Goal: Browse casually

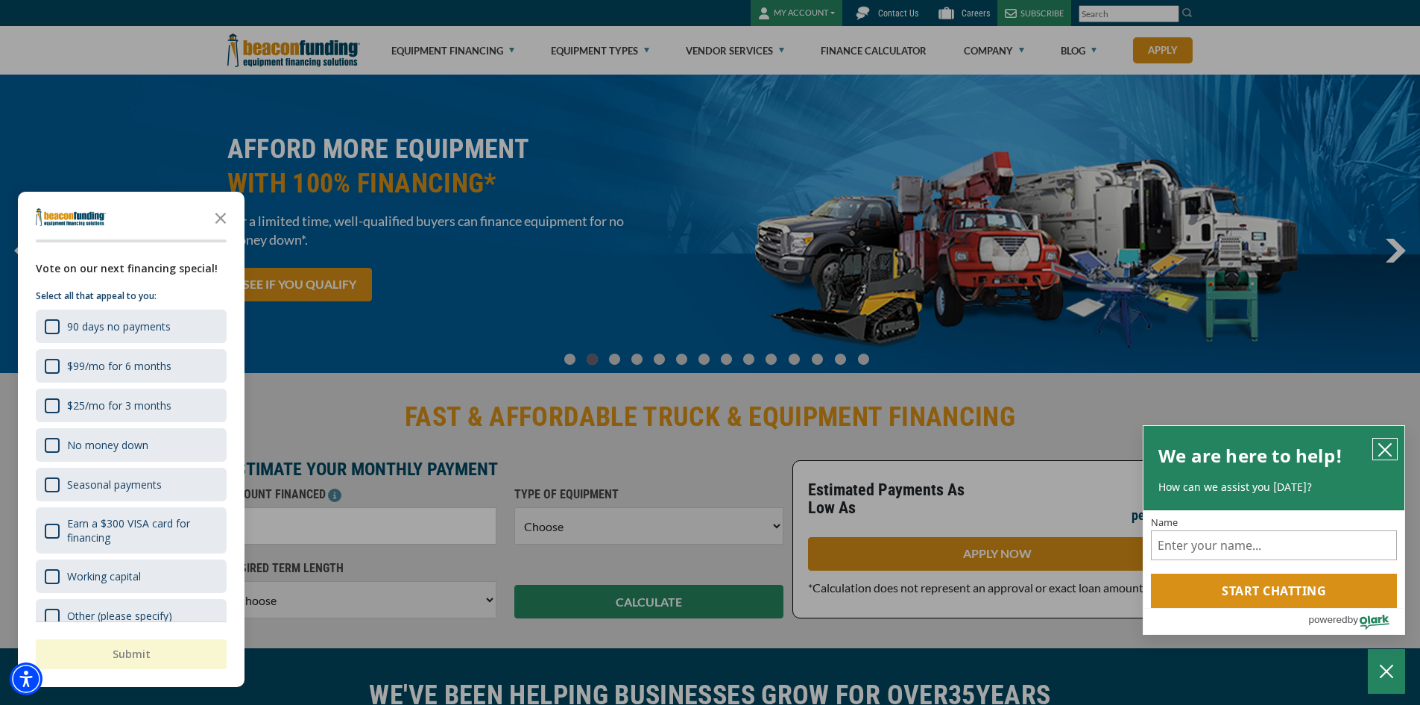
click at [1382, 450] on icon "close chatbox" at bounding box center [1385, 449] width 15 height 15
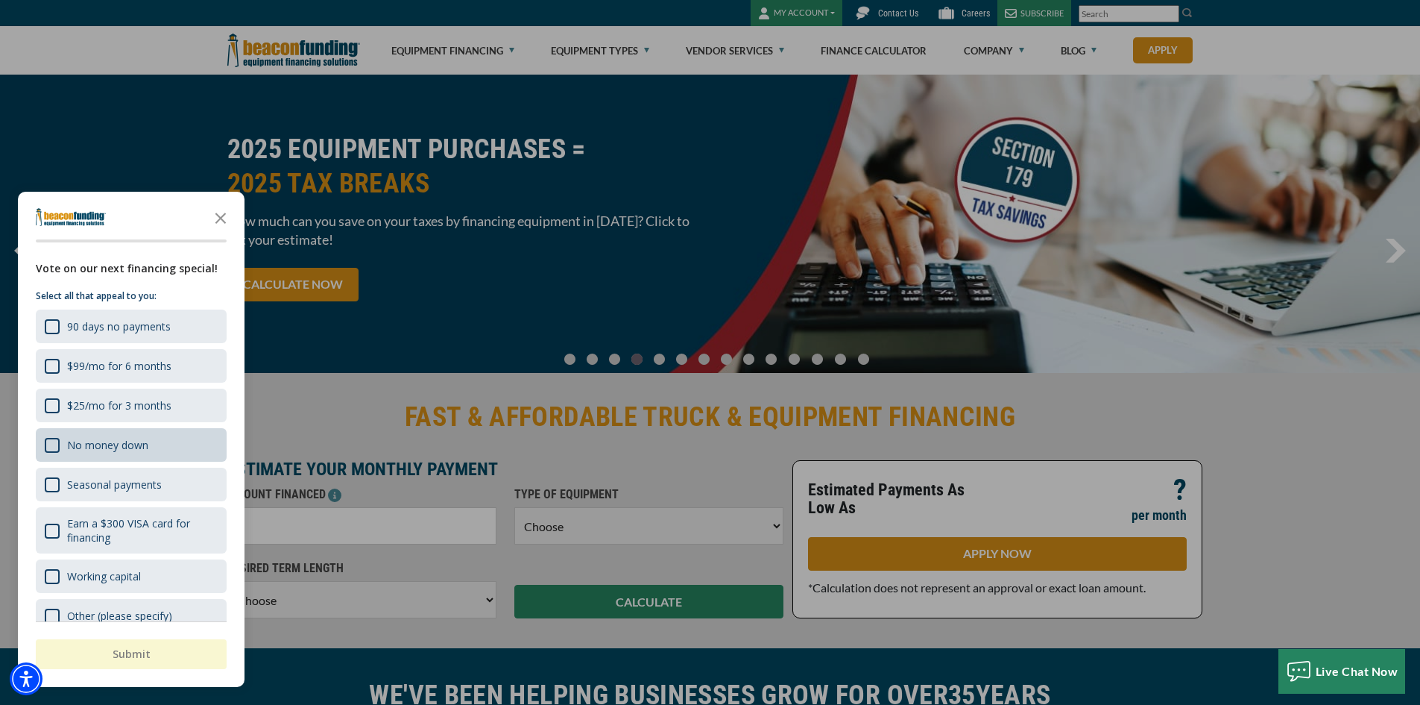
scroll to position [23, 0]
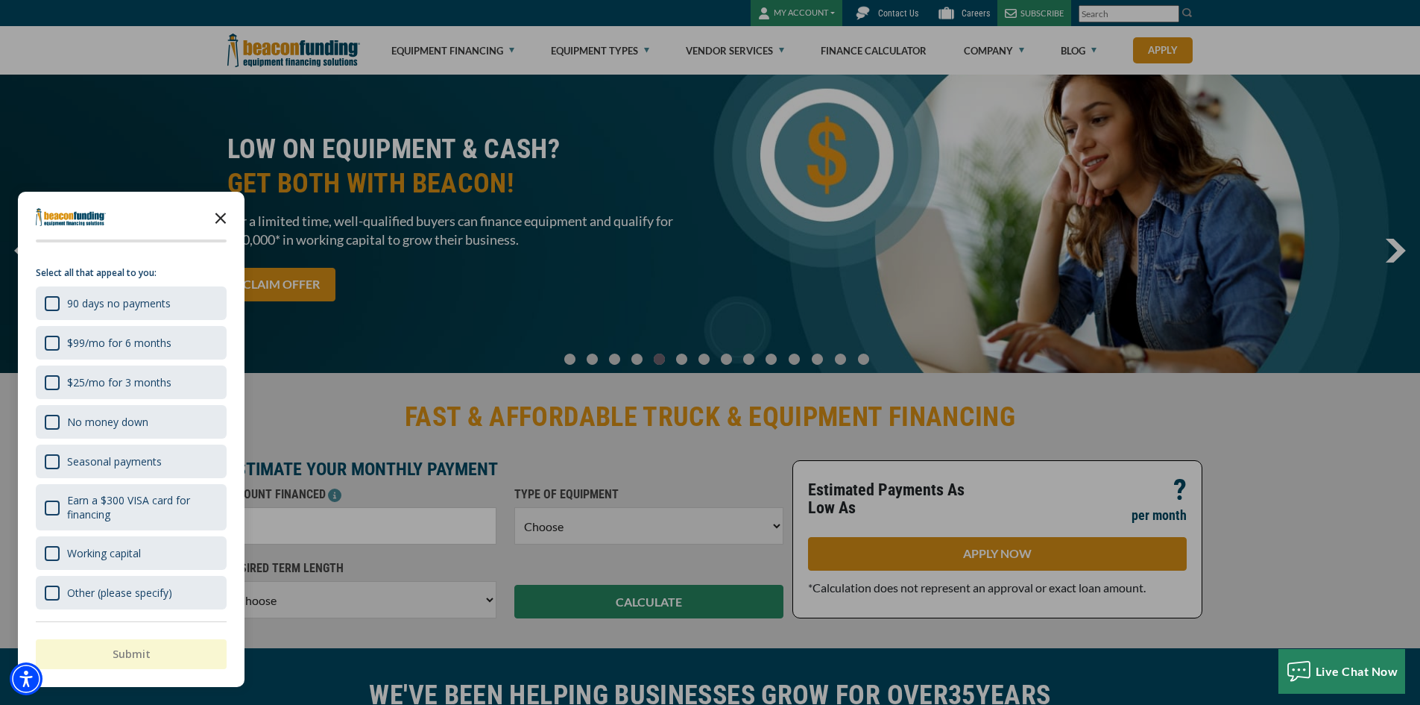
click at [222, 224] on icon "Close the survey" at bounding box center [221, 217] width 30 height 30
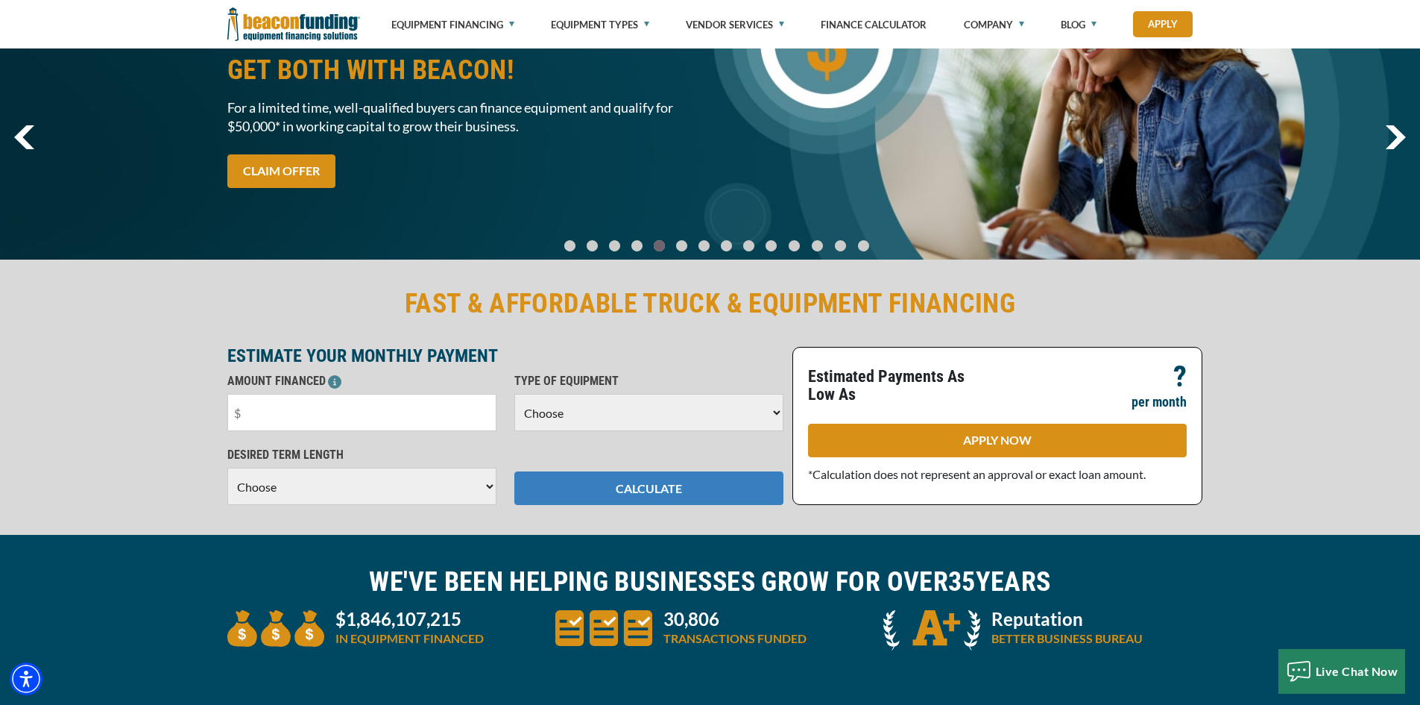
scroll to position [0, 0]
